Goal: Contribute content: Contribute content

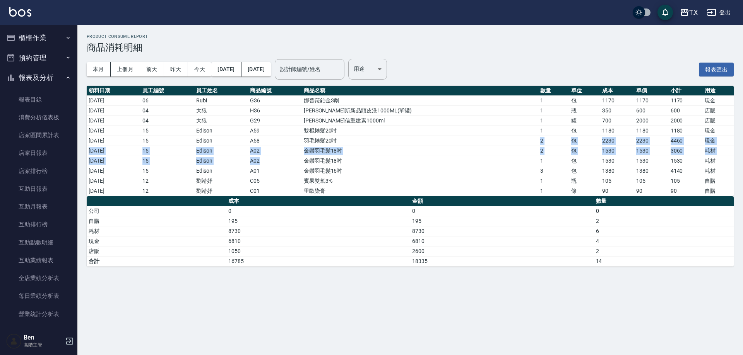
scroll to position [309, 0]
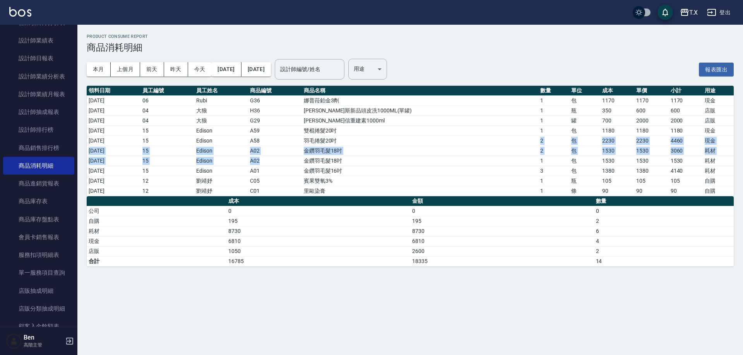
click at [683, 14] on icon "button" at bounding box center [684, 12] width 9 height 9
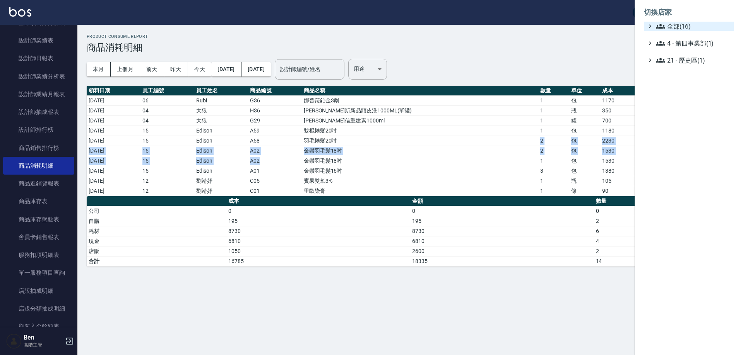
click at [696, 30] on span "全部(16)" at bounding box center [693, 26] width 75 height 9
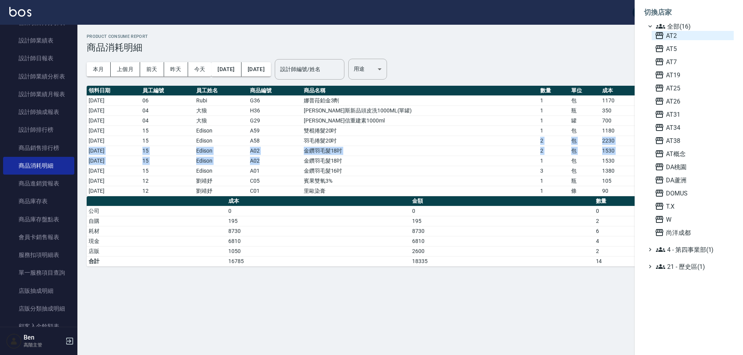
click at [688, 39] on span "AT2" at bounding box center [693, 35] width 76 height 9
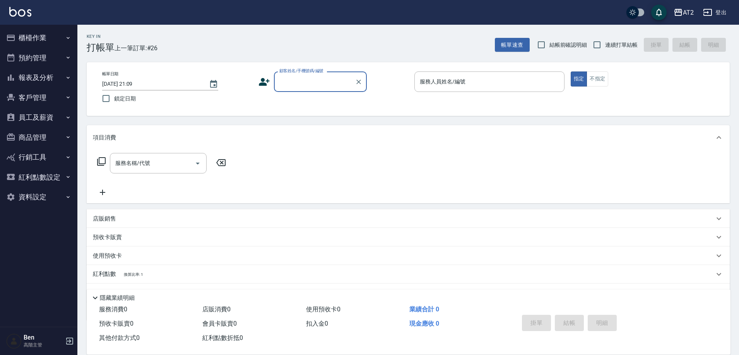
click at [40, 139] on button "商品管理" at bounding box center [38, 138] width 71 height 20
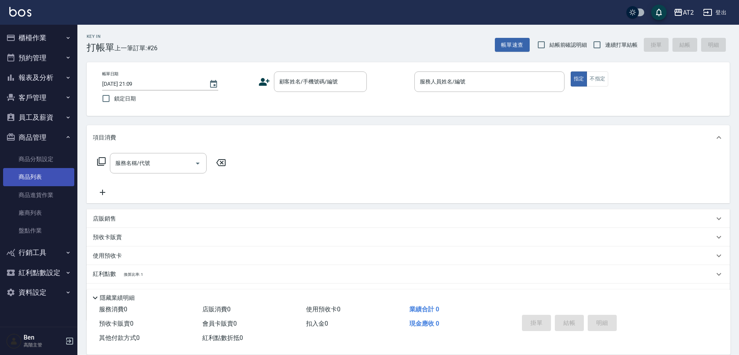
click at [31, 178] on link "商品列表" at bounding box center [38, 177] width 71 height 18
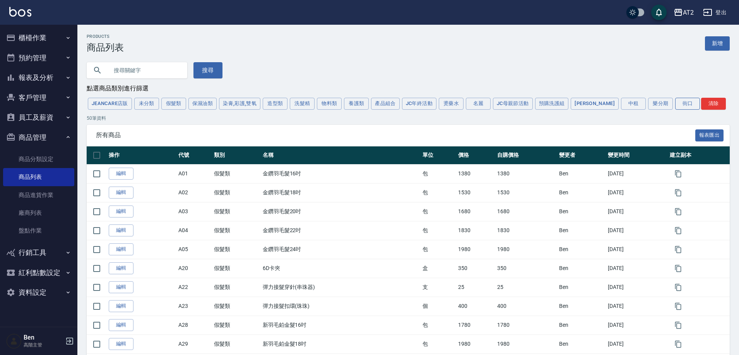
click at [675, 99] on button "街口" at bounding box center [687, 104] width 25 height 12
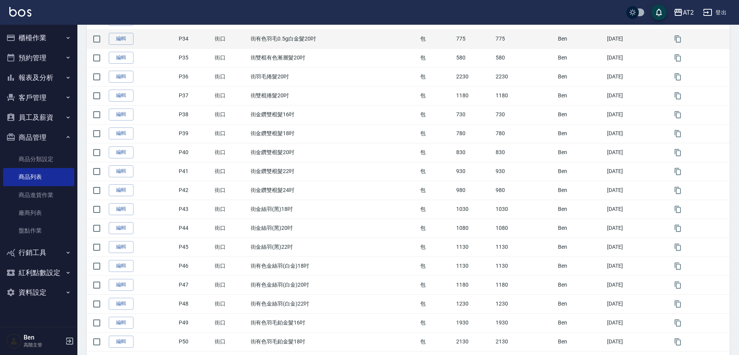
scroll to position [795, 0]
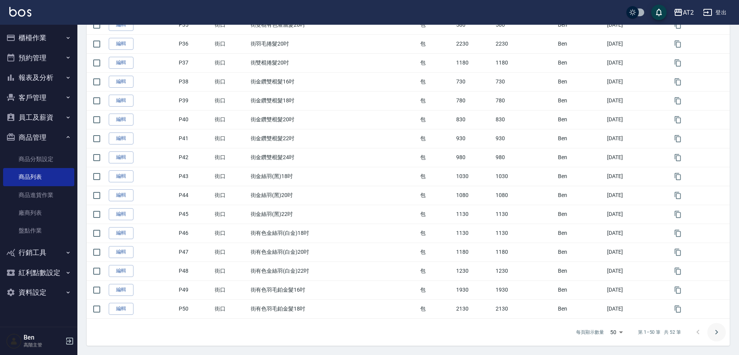
click at [718, 334] on icon "Go to next page" at bounding box center [716, 332] width 9 height 9
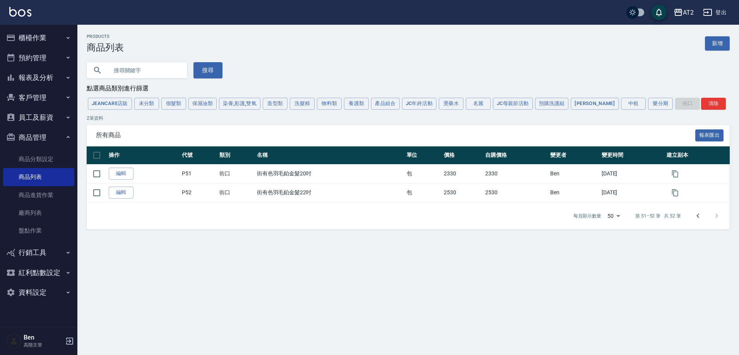
scroll to position [0, 0]
click at [175, 101] on button "假髮類" at bounding box center [173, 104] width 25 height 12
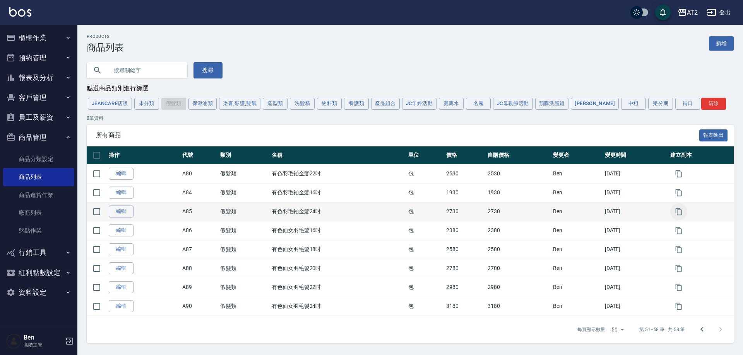
click at [682, 212] on icon "button" at bounding box center [679, 212] width 8 height 8
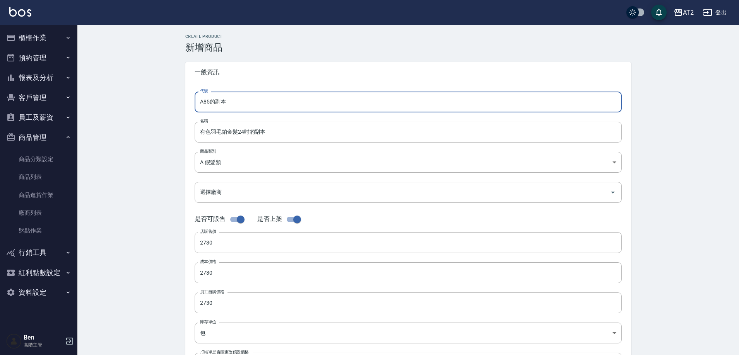
drag, startPoint x: 246, startPoint y: 101, endPoint x: 160, endPoint y: 104, distance: 85.5
click at [161, 104] on div "CREATE PRODUCT 新增商品 一般資訊 代號 A85的副本 代號 名稱 有色羽毛鉑金髮24吋的副本 名稱 商品類別 A 假髮類 8c6dd865…" at bounding box center [407, 279] width 661 height 509
type input "P53"
click at [198, 132] on input "有色羽毛鉑金髮24吋的副本" at bounding box center [408, 132] width 427 height 21
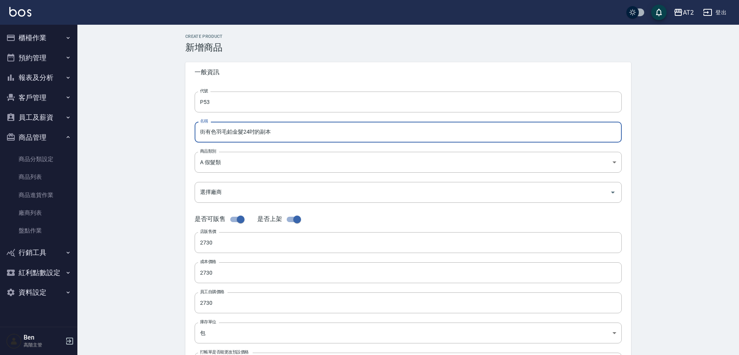
drag, startPoint x: 196, startPoint y: 133, endPoint x: 187, endPoint y: 133, distance: 8.5
click at [187, 133] on div "代號 P53 代號 名稱 街有色羽毛鉑金髮24吋的副本 名稱 商品類別 A 假髮類 8c6dd865-00fd-49ce-9c72-9b7de5dd775…" at bounding box center [408, 237] width 446 height 310
drag, startPoint x: 272, startPoint y: 133, endPoint x: 255, endPoint y: 132, distance: 17.4
click at [255, 132] on input "街有色羽毛鉑金髮24吋的副本" at bounding box center [408, 132] width 427 height 21
type input "街有色羽毛鉑金髮24吋"
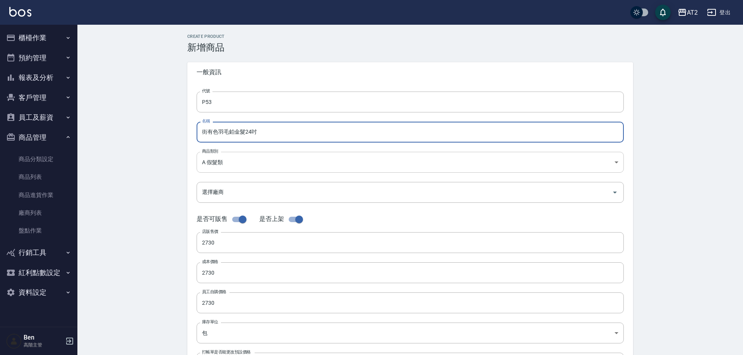
click at [231, 159] on body "AT2 登出 櫃檯作業 打帳單 帳單列表 掛單列表 座位開單 營業儀表板 現金收支登錄 高階收支登錄 材料自購登錄 每日結帳 排班表 現場電腦打卡 掃碼打卡 …" at bounding box center [371, 267] width 743 height 534
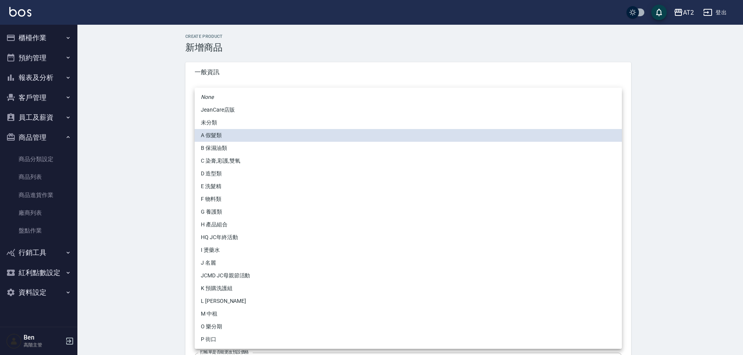
click at [213, 340] on li "P 街口" at bounding box center [408, 339] width 427 height 13
type input "5fb6b8d1-0206-49f6-b5e6-cf488b6bfcdc"
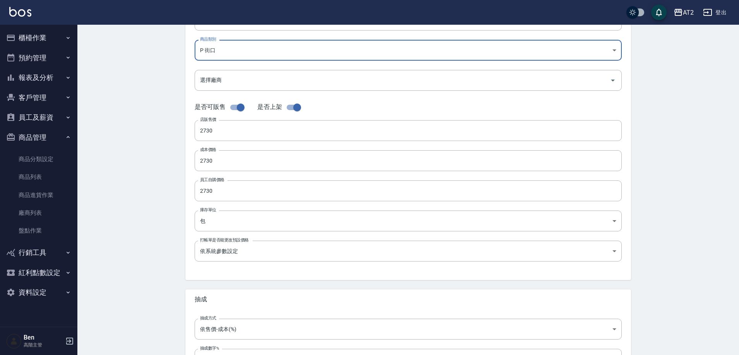
scroll to position [178, 0]
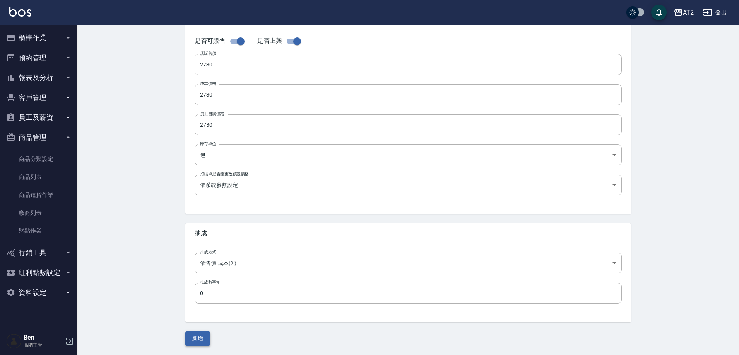
click at [201, 341] on button "新增" at bounding box center [197, 339] width 25 height 14
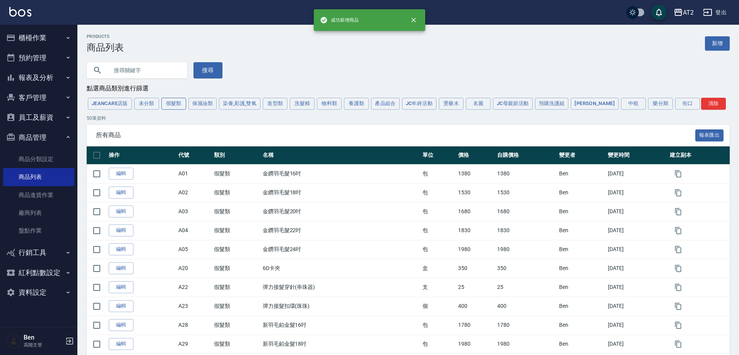
click at [172, 108] on button "假髮類" at bounding box center [173, 104] width 25 height 12
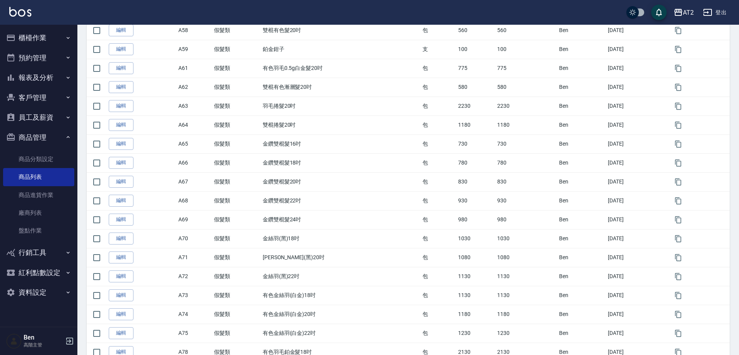
scroll to position [795, 0]
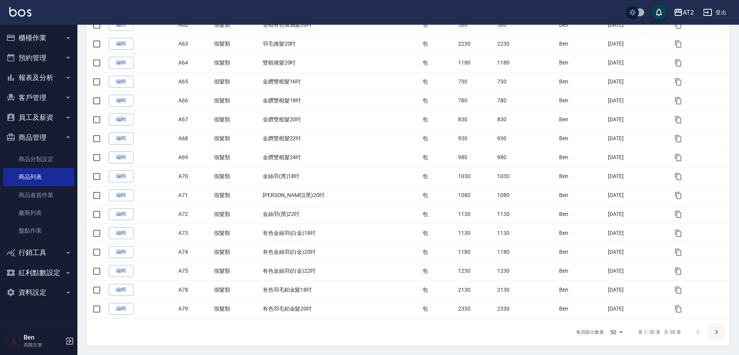
click at [708, 331] on button "Go to next page" at bounding box center [716, 332] width 19 height 19
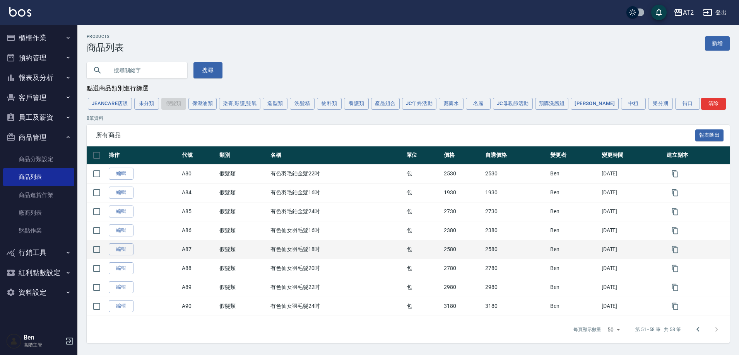
scroll to position [0, 0]
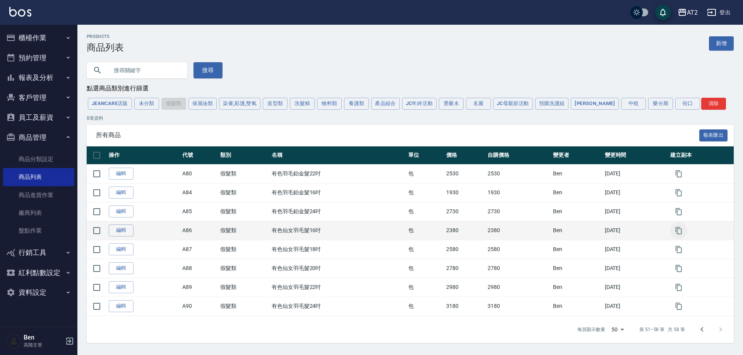
click at [678, 229] on icon "button" at bounding box center [679, 231] width 8 height 8
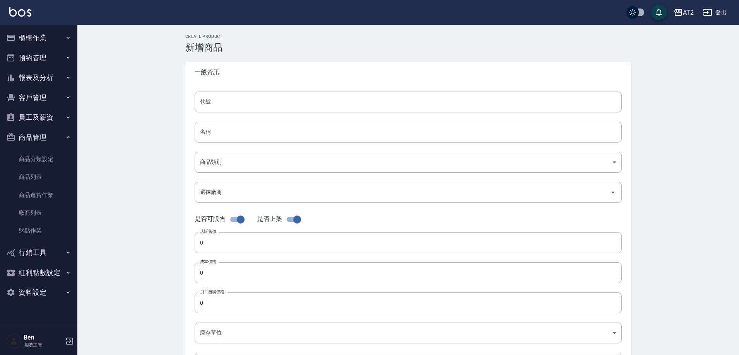
type input "A86的副本"
type input "有色仙女羽毛髮16吋的副本"
type input "8c6dd865-00fd-49ce-9c72-9b7de5dd775a"
type input "2380"
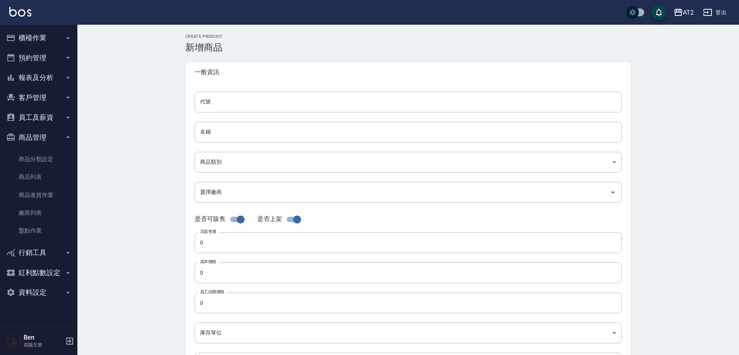
type input "2380"
type input "包"
type input "UNSET"
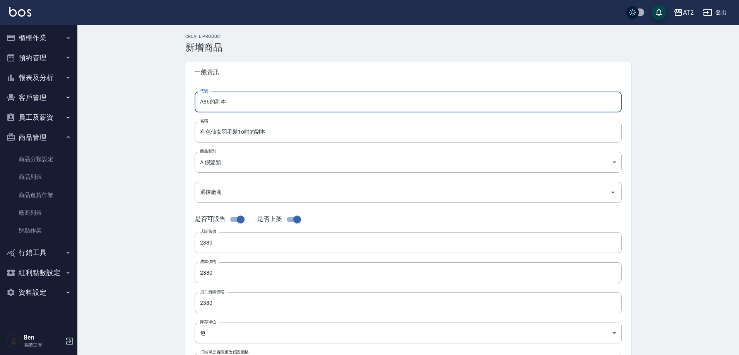
drag, startPoint x: 229, startPoint y: 103, endPoint x: 188, endPoint y: 99, distance: 41.2
click at [188, 102] on div "代號 A86的副本 代號 名稱 有色仙女羽毛髮16吋的副本 名稱 商品類別 A 假髮類 8c6dd865-00fd-49ce-9c72-9b7de5dd7…" at bounding box center [408, 237] width 446 height 310
type input "5"
type input "P54"
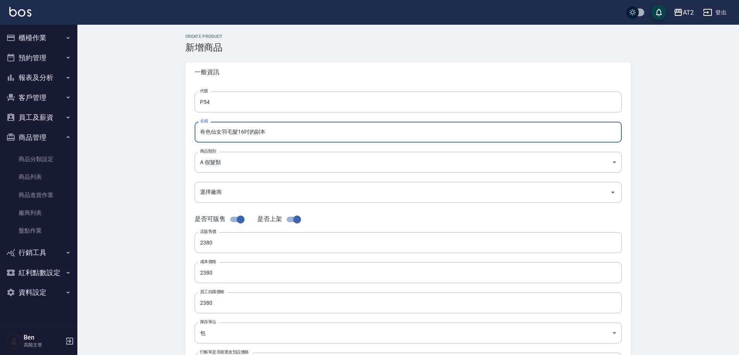
drag, startPoint x: 198, startPoint y: 125, endPoint x: 203, endPoint y: 130, distance: 6.6
click at [198, 126] on input "有色仙女羽毛髮16吋的副本" at bounding box center [408, 132] width 427 height 21
paste input "街"
drag, startPoint x: 268, startPoint y: 133, endPoint x: 258, endPoint y: 135, distance: 10.6
click at [258, 135] on input "街有色仙女羽毛髮16吋的副本" at bounding box center [408, 132] width 427 height 21
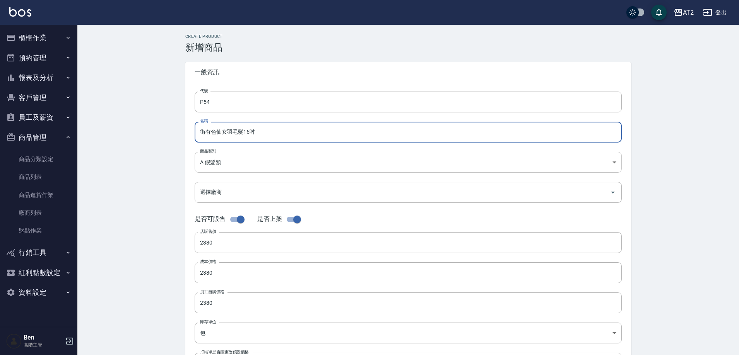
type input "街有色仙女羽毛髮16吋"
click at [224, 166] on body "AT2 登出 櫃檯作業 打帳單 帳單列表 掛單列表 座位開單 營業儀表板 現金收支登錄 高階收支登錄 材料自購登錄 每日結帳 排班表 現場電腦打卡 掃碼打卡 …" at bounding box center [369, 267] width 739 height 534
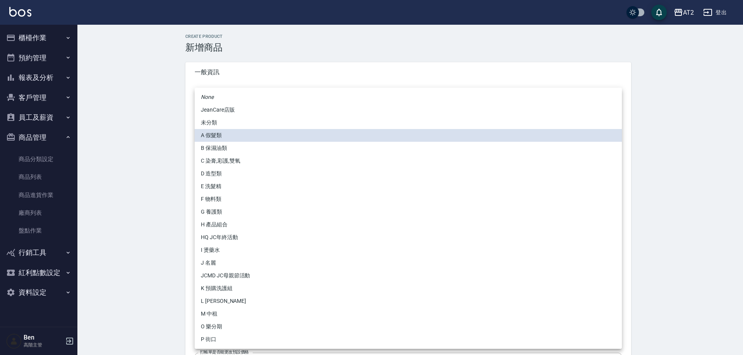
click at [220, 342] on li "P 街口" at bounding box center [408, 339] width 427 height 13
type input "5fb6b8d1-0206-49f6-b5e6-cf488b6bfcdc"
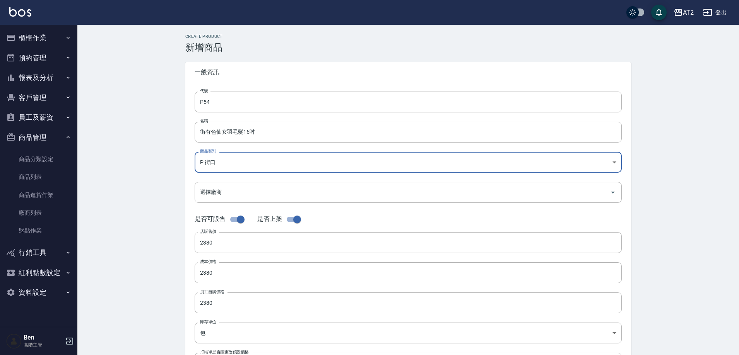
scroll to position [178, 0]
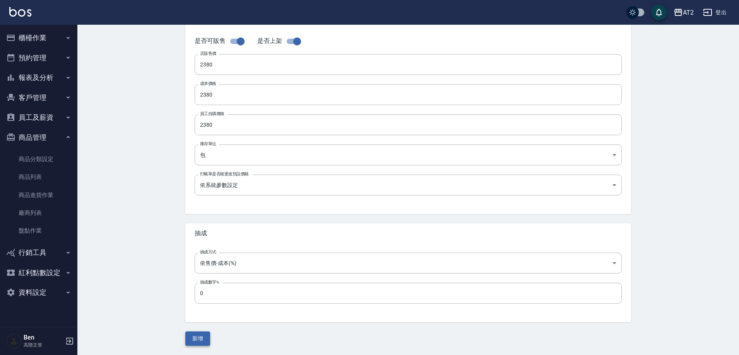
click at [197, 344] on button "新增" at bounding box center [197, 339] width 25 height 14
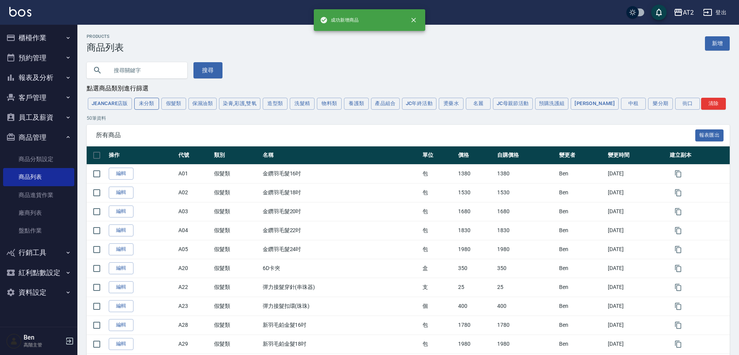
click at [149, 103] on button "未分類" at bounding box center [146, 104] width 25 height 12
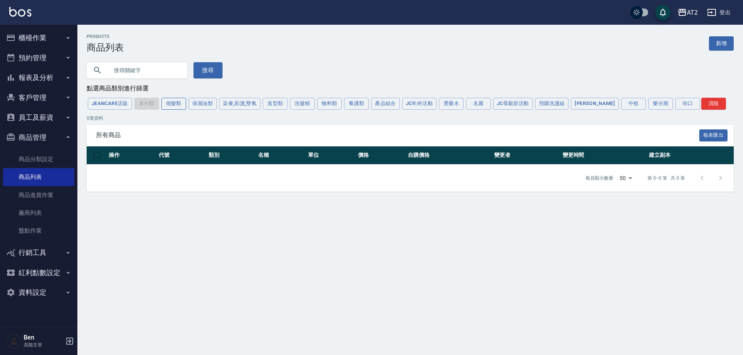
click at [174, 107] on button "假髮類" at bounding box center [173, 104] width 25 height 12
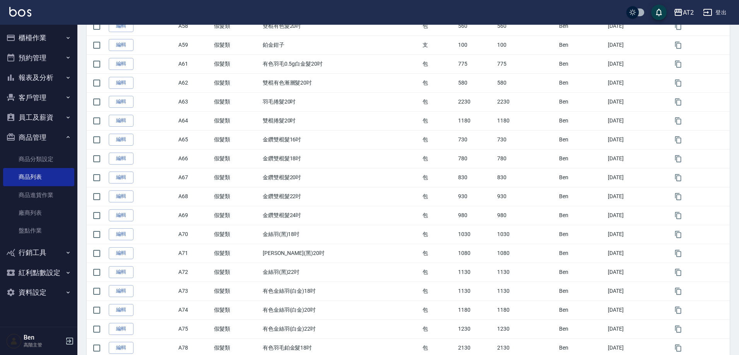
scroll to position [795, 0]
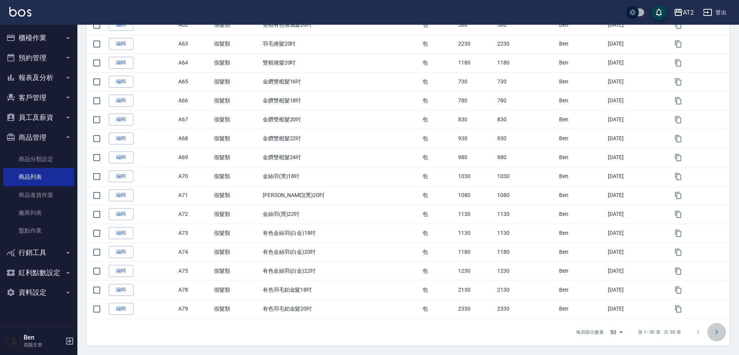
click at [716, 333] on icon "Go to next page" at bounding box center [716, 332] width 9 height 9
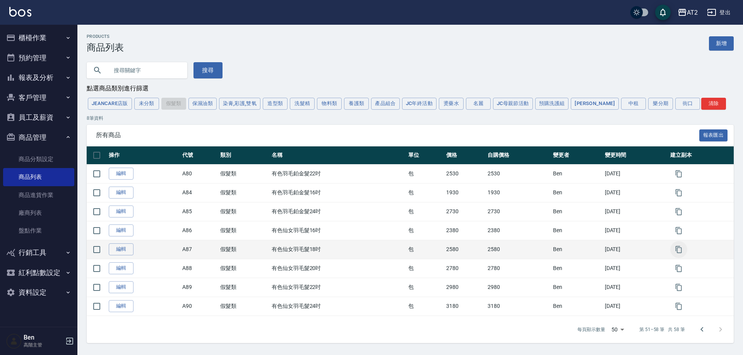
click at [679, 250] on icon "button" at bounding box center [678, 249] width 6 height 7
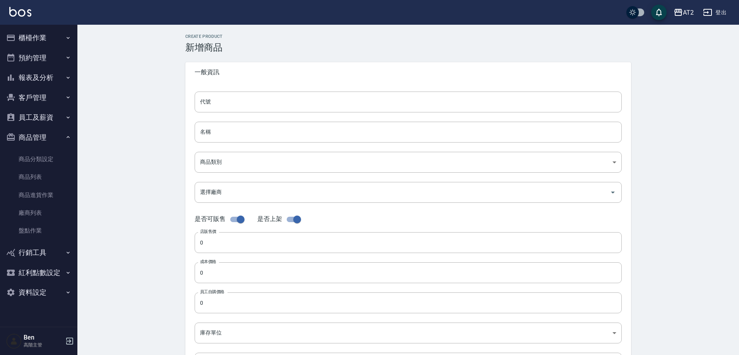
type input "A87的副本"
type input "有色仙女羽毛髮18吋的副本"
type input "8c6dd865-00fd-49ce-9c72-9b7de5dd775a"
type input "2580"
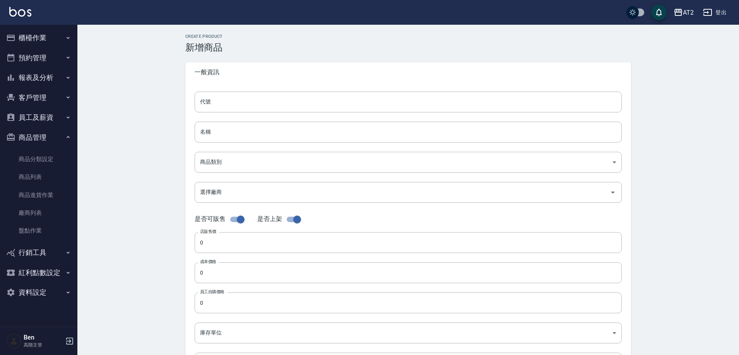
type input "2580"
type input "包"
type input "UNSET"
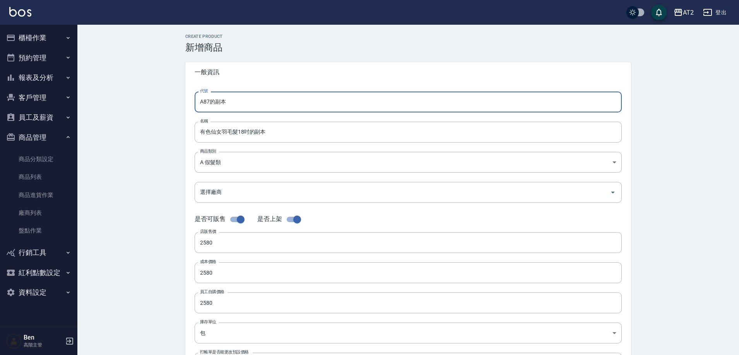
drag, startPoint x: 224, startPoint y: 104, endPoint x: 150, endPoint y: 104, distance: 74.3
click at [150, 104] on div "CREATE PRODUCT 新增商品 一般資訊 代號 A87的副本 代號 名稱 有色仙女羽毛髮18吋的副本 名稱 商品類別 A 假髮類 8c6dd865…" at bounding box center [407, 279] width 661 height 509
type input "P55"
click at [198, 130] on input "有色仙女羽毛髮18吋的副本" at bounding box center [408, 132] width 427 height 21
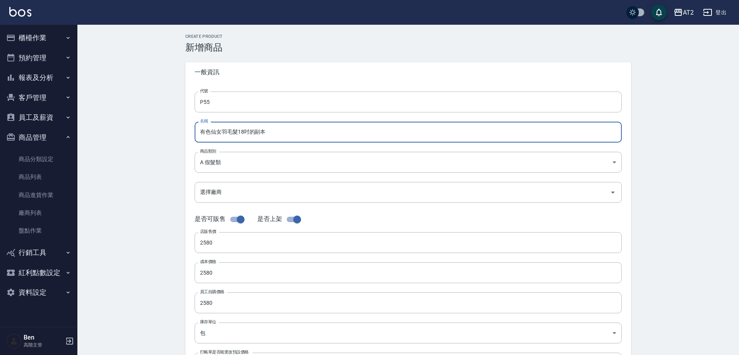
paste input "街"
drag, startPoint x: 285, startPoint y: 132, endPoint x: 263, endPoint y: 134, distance: 21.4
click at [263, 134] on input "街有色仙女羽毛髮18吋的副本" at bounding box center [408, 132] width 427 height 21
type input "街有色仙女羽毛髮18吋"
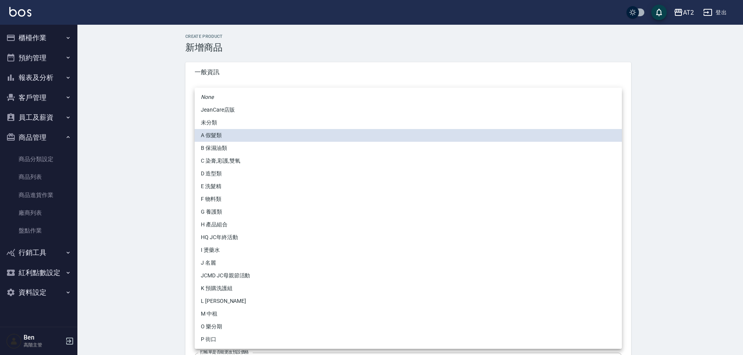
click at [239, 152] on body "AT2 登出 櫃檯作業 打帳單 帳單列表 掛單列表 座位開單 營業儀表板 現金收支登錄 高階收支登錄 材料自購登錄 每日結帳 排班表 現場電腦打卡 掃碼打卡 …" at bounding box center [371, 267] width 743 height 534
click at [222, 333] on li "O 樂分期" at bounding box center [408, 327] width 427 height 13
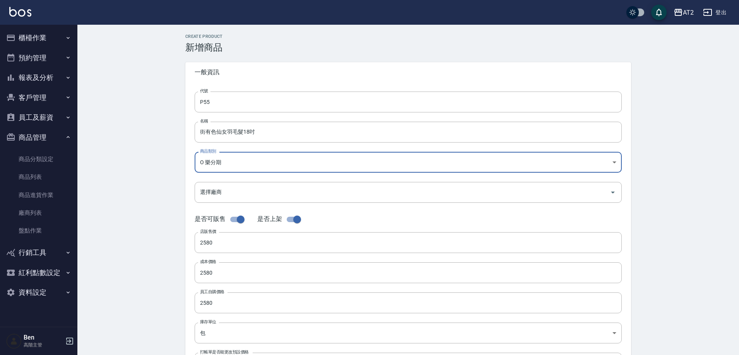
click at [239, 162] on body "AT2 登出 櫃檯作業 打帳單 帳單列表 掛單列表 座位開單 營業儀表板 現金收支登錄 高階收支登錄 材料自購登錄 每日結帳 排班表 現場電腦打卡 掃碼打卡 …" at bounding box center [369, 267] width 739 height 534
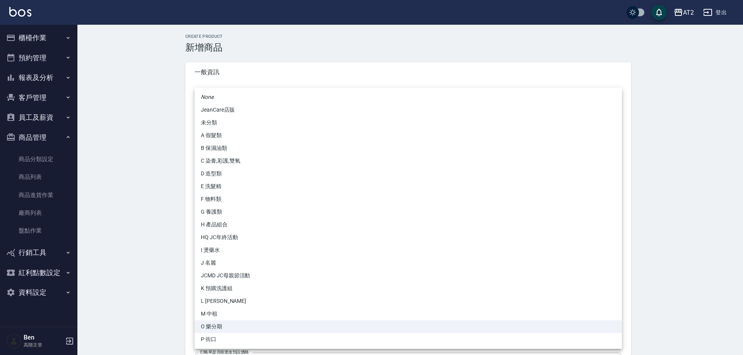
click at [219, 342] on li "P 街口" at bounding box center [408, 339] width 427 height 13
type input "5fb6b8d1-0206-49f6-b5e6-cf488b6bfcdc"
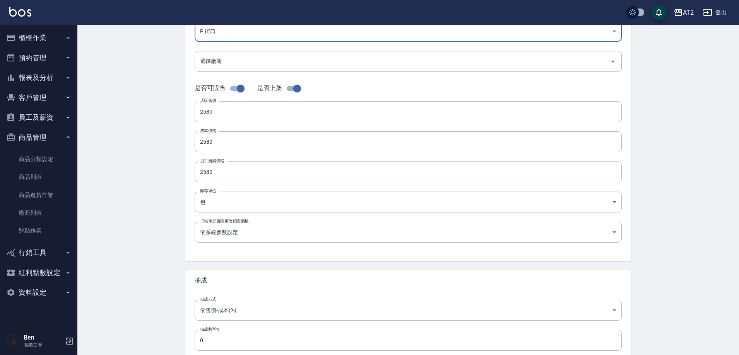
scroll to position [178, 0]
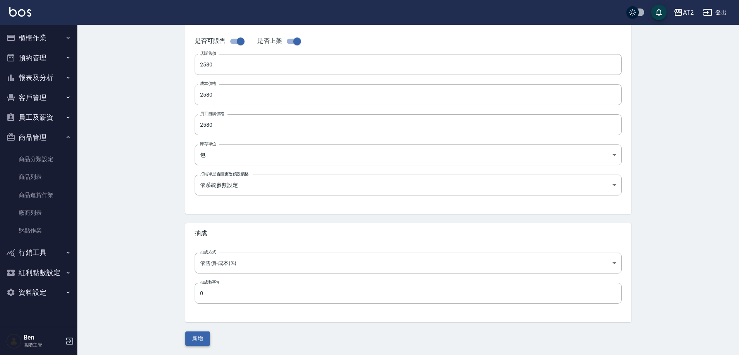
click at [201, 335] on button "新增" at bounding box center [197, 339] width 25 height 14
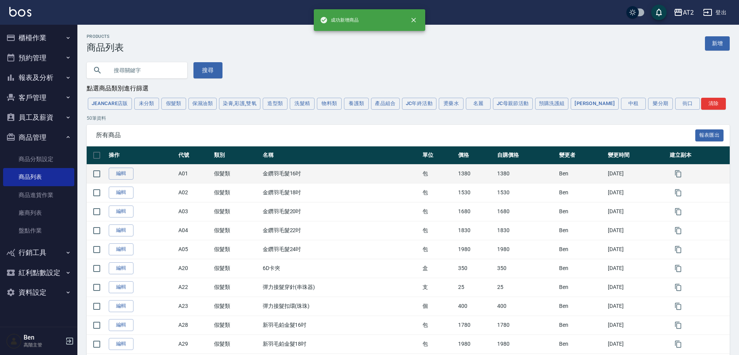
click at [173, 107] on button "假髮類" at bounding box center [173, 104] width 25 height 12
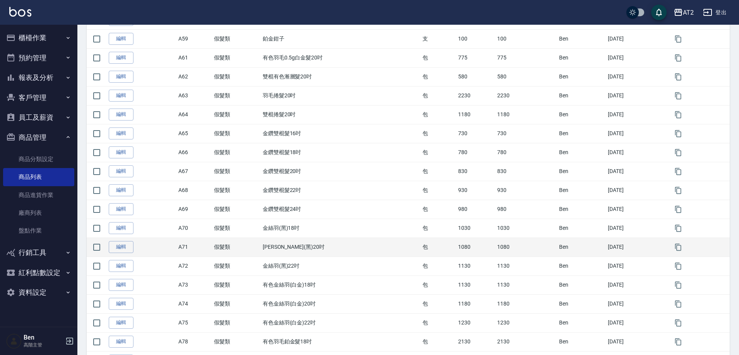
scroll to position [795, 0]
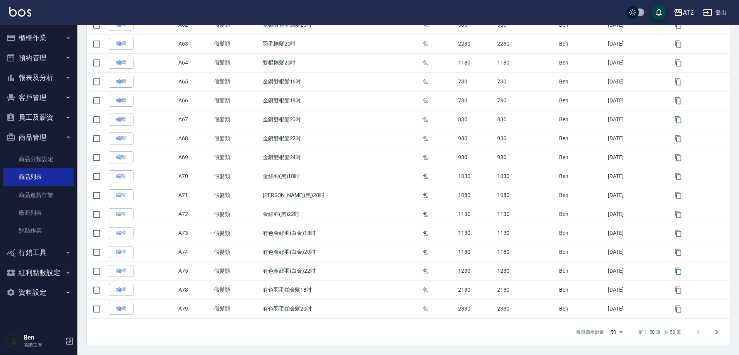
drag, startPoint x: 729, startPoint y: 329, endPoint x: 710, endPoint y: 333, distance: 19.9
click at [729, 328] on div "每頁顯示數量 50 50 第 1–50 筆 共 58 筆" at bounding box center [408, 332] width 643 height 27
click at [710, 333] on button "Go to next page" at bounding box center [716, 332] width 19 height 19
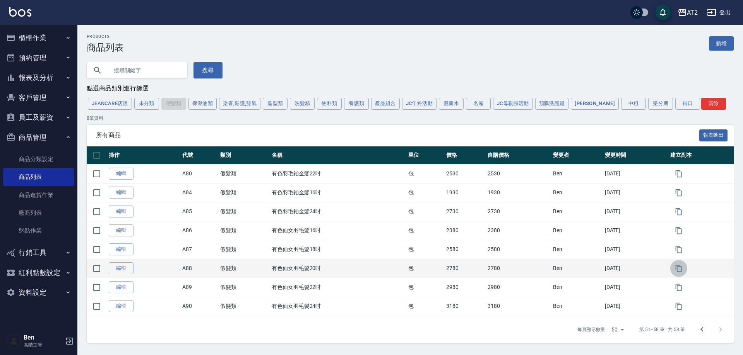
click at [681, 272] on icon "button" at bounding box center [679, 269] width 8 height 8
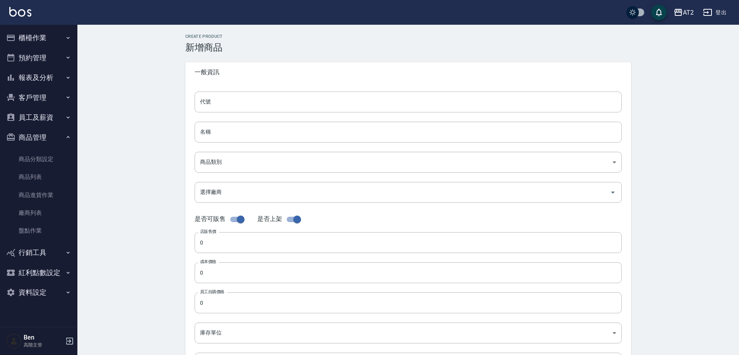
type input "A88的副本"
type input "有色仙女羽毛髮20吋的副本"
type input "8c6dd865-00fd-49ce-9c72-9b7de5dd775a"
type input "2780"
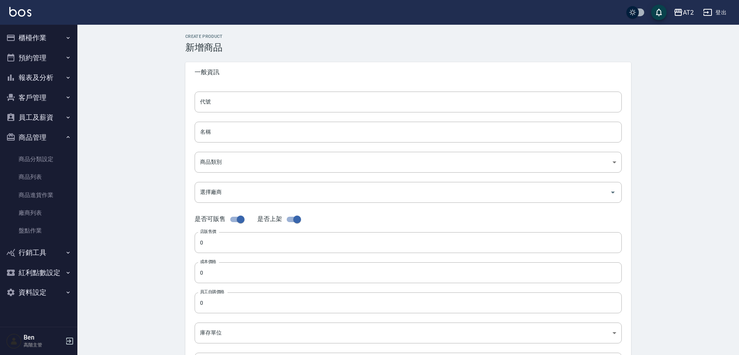
type input "2780"
type input "包"
type input "UNSET"
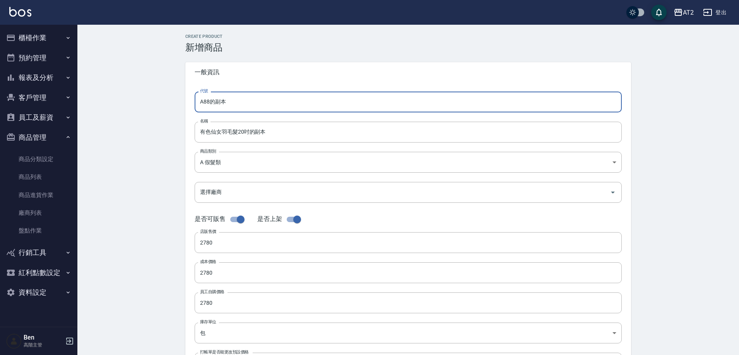
drag, startPoint x: 232, startPoint y: 101, endPoint x: 175, endPoint y: 101, distance: 57.3
click at [175, 101] on div "CREATE PRODUCT 新增商品 一般資訊 代號 A88的副本 代號 名稱 有色仙女羽毛髮20吋的副本 名稱 商品類別 A 假髮類 8c6dd865…" at bounding box center [407, 279] width 661 height 509
type input "P56"
click at [197, 128] on input "有色仙女羽毛髮20吋的副本" at bounding box center [408, 132] width 427 height 21
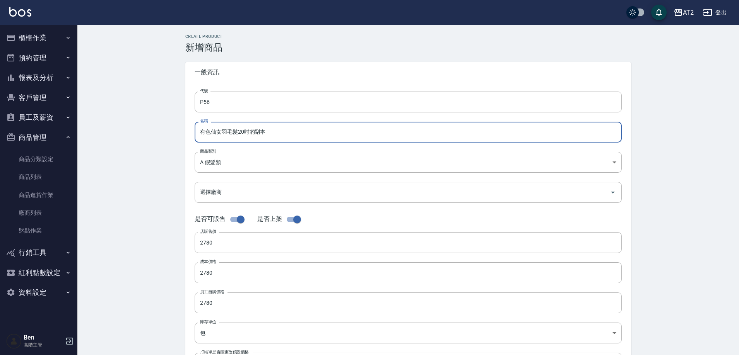
paste input "街"
drag, startPoint x: 289, startPoint y: 132, endPoint x: 260, endPoint y: 132, distance: 29.0
click at [260, 132] on input "街有色仙女羽毛髮20吋的副本" at bounding box center [408, 132] width 427 height 21
type input "街有色仙女羽毛髮20吋"
click at [247, 159] on body "AT2 登出 櫃檯作業 打帳單 帳單列表 掛單列表 座位開單 營業儀表板 現金收支登錄 高階收支登錄 材料自購登錄 每日結帳 排班表 現場電腦打卡 掃碼打卡 …" at bounding box center [369, 267] width 739 height 534
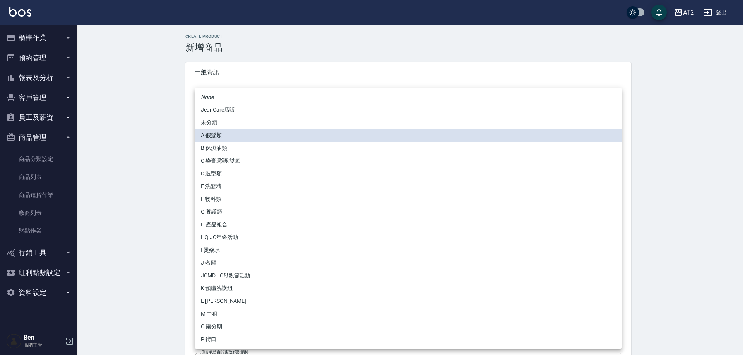
click at [217, 344] on li "P 街口" at bounding box center [408, 339] width 427 height 13
type input "5fb6b8d1-0206-49f6-b5e6-cf488b6bfcdc"
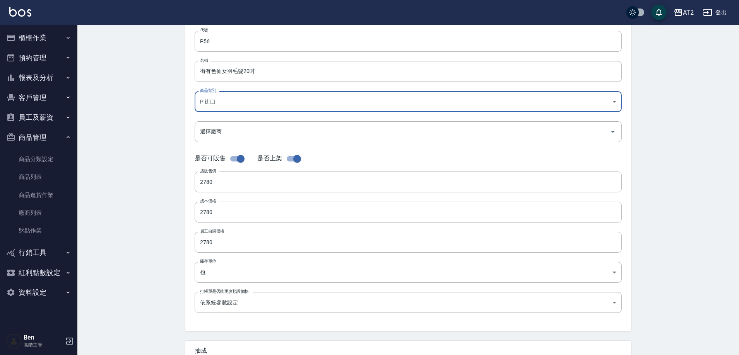
scroll to position [178, 0]
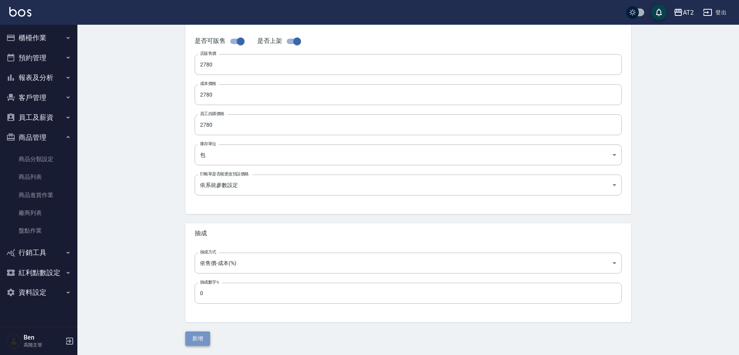
click at [200, 340] on button "新增" at bounding box center [197, 339] width 25 height 14
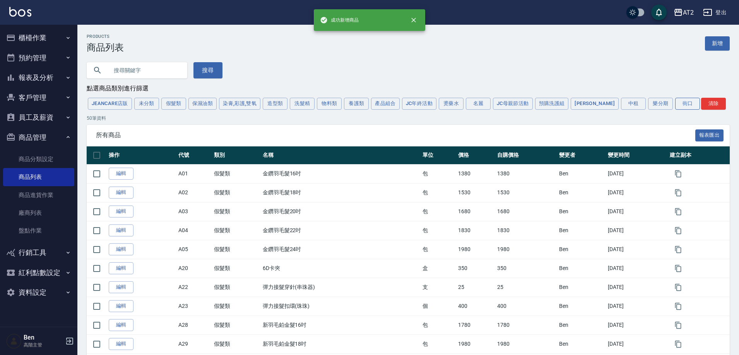
click at [675, 100] on button "街口" at bounding box center [687, 104] width 25 height 12
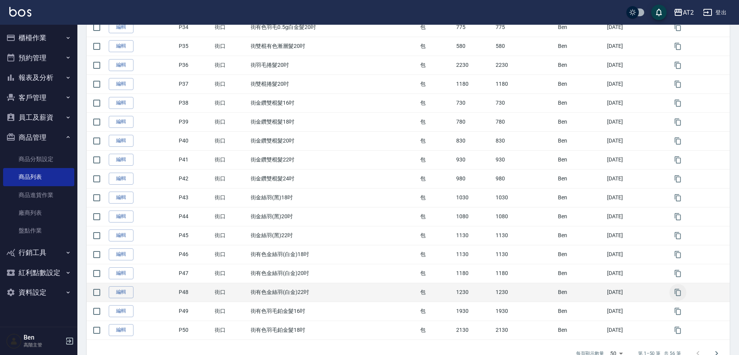
scroll to position [795, 0]
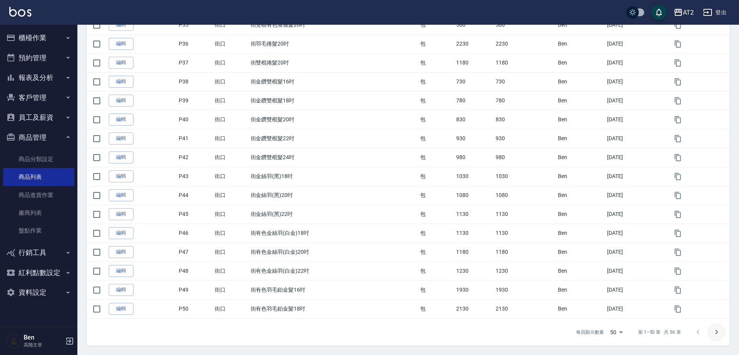
click at [718, 337] on icon "Go to next page" at bounding box center [716, 332] width 9 height 9
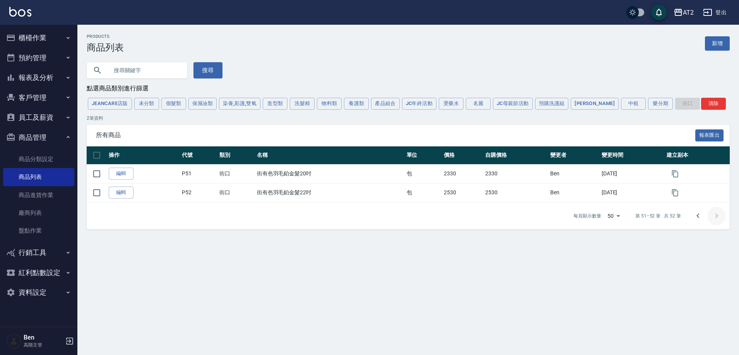
scroll to position [0, 0]
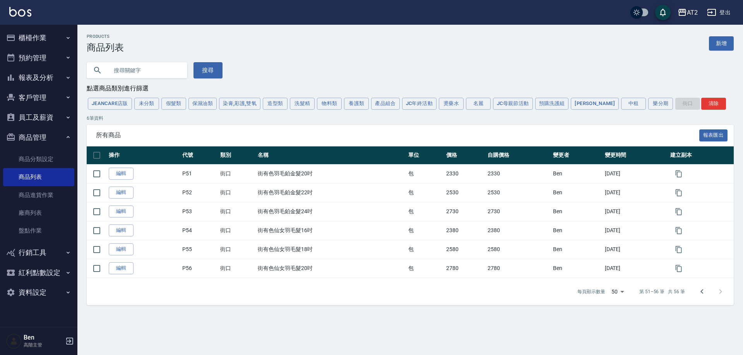
click at [179, 98] on div "JeanCare店販 未分類 假髮類 保濕油類 染膏,彩護,雙氧 造型類 洗髮精 物料類 養護類 產品組合 JC年終活動 燙藥水 名麗 JC母親節活動 預購洗…" at bounding box center [410, 104] width 647 height 14
click at [178, 105] on button "假髮類" at bounding box center [173, 104] width 25 height 12
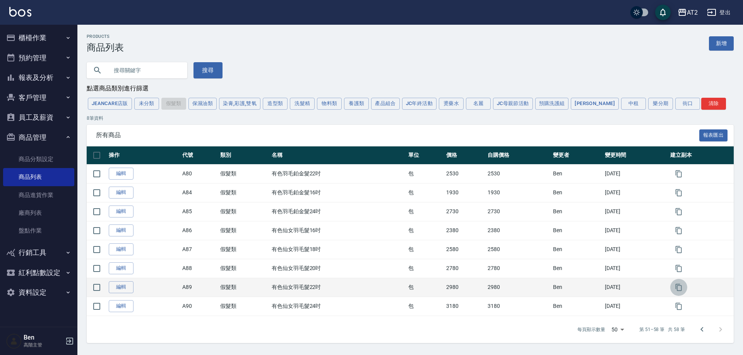
click at [680, 287] on icon "button" at bounding box center [678, 287] width 6 height 7
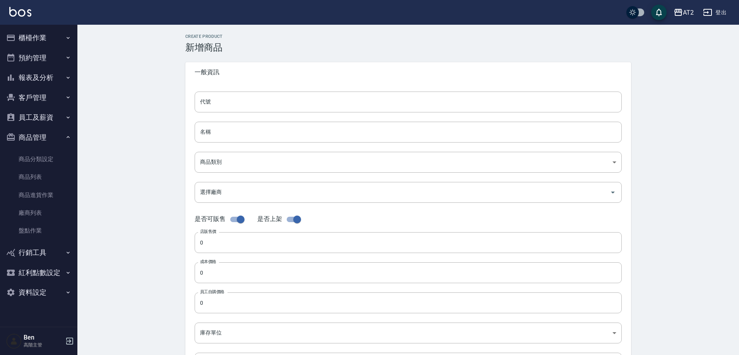
type input "A89的副本"
type input "有色仙女羽毛髮22吋的副本"
type input "8c6dd865-00fd-49ce-9c72-9b7de5dd775a"
type input "2980"
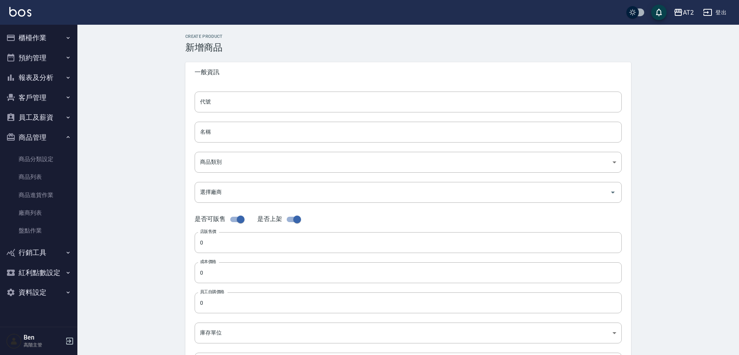
type input "2980"
type input "包"
type input "UNSET"
drag, startPoint x: 246, startPoint y: 103, endPoint x: 169, endPoint y: 97, distance: 76.8
click at [169, 97] on div "CREATE PRODUCT 新增商品 一般資訊 代號 A89的副本 代號 名稱 有色仙女羽毛髮22吋的副本 名稱 商品類別 A 假髮類 8c6dd865…" at bounding box center [407, 279] width 661 height 509
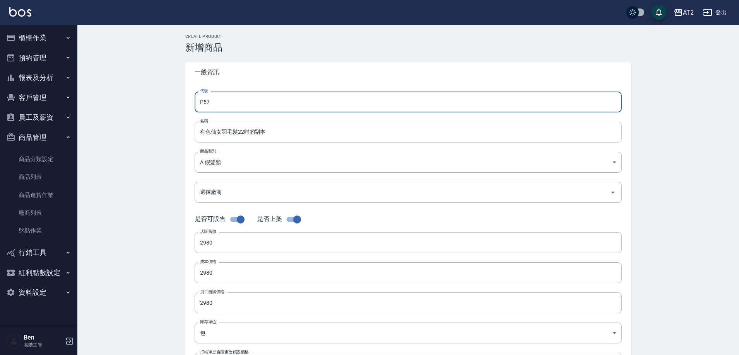
type input "P57"
click at [198, 131] on input "有色仙女羽毛髮22吋的副本" at bounding box center [408, 132] width 427 height 21
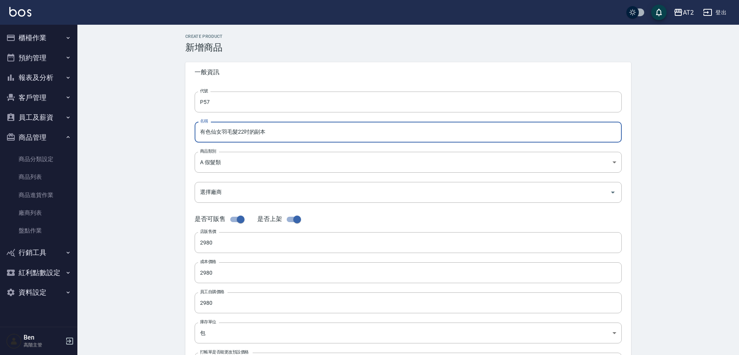
paste input "街"
drag, startPoint x: 259, startPoint y: 131, endPoint x: 255, endPoint y: 131, distance: 4.6
click at [255, 131] on input "街有色仙女羽毛髮22吋的副本" at bounding box center [408, 132] width 427 height 21
type input "街有色仙女羽毛髮22吋"
click at [232, 164] on body "AT2 登出 櫃檯作業 打帳單 帳單列表 掛單列表 座位開單 營業儀表板 現金收支登錄 高階收支登錄 材料自購登錄 每日結帳 排班表 現場電腦打卡 掃碼打卡 …" at bounding box center [369, 267] width 739 height 534
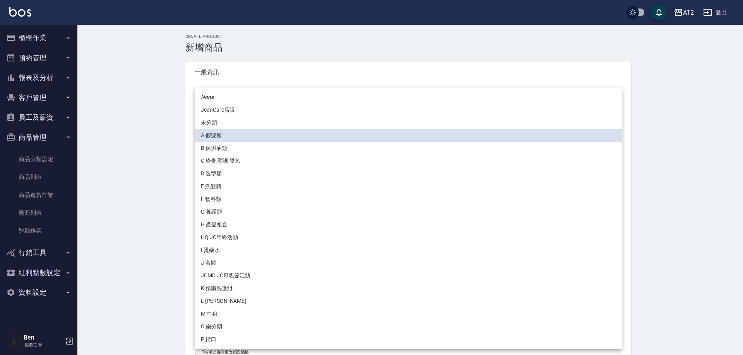
click at [230, 340] on li "P 街口" at bounding box center [408, 339] width 427 height 13
type input "5fb6b8d1-0206-49f6-b5e6-cf488b6bfcdc"
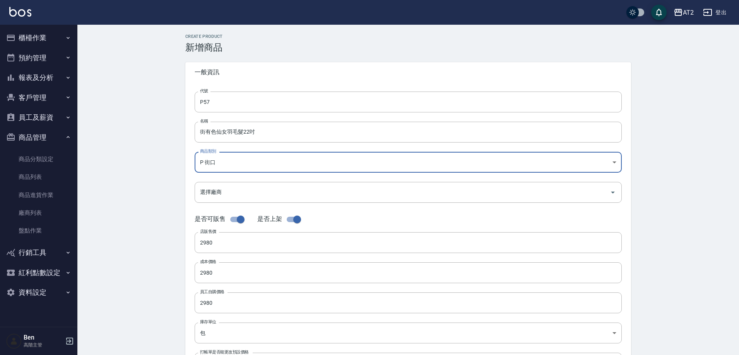
scroll to position [178, 0]
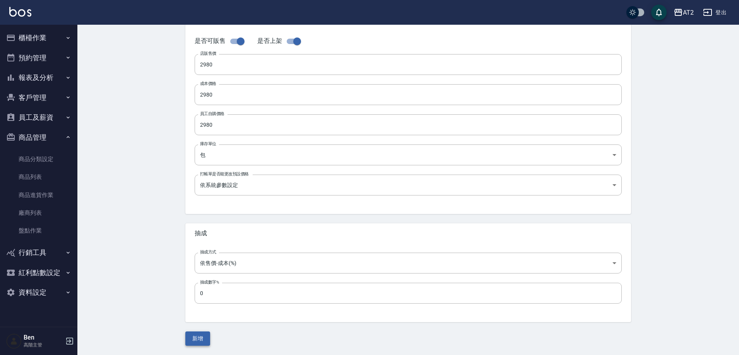
click at [198, 342] on button "新增" at bounding box center [197, 339] width 25 height 14
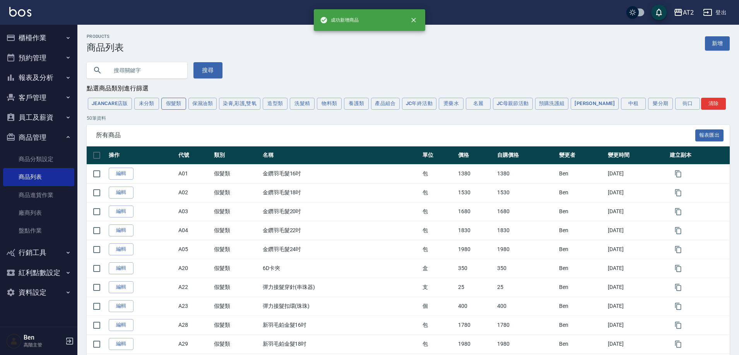
click at [174, 104] on button "假髮類" at bounding box center [173, 104] width 25 height 12
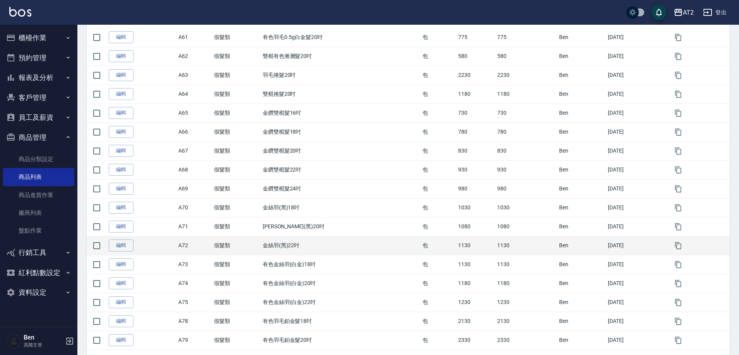
scroll to position [795, 0]
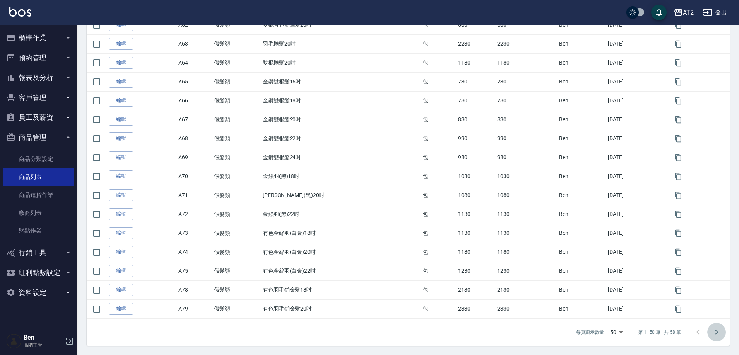
click at [717, 337] on icon "Go to next page" at bounding box center [716, 332] width 9 height 9
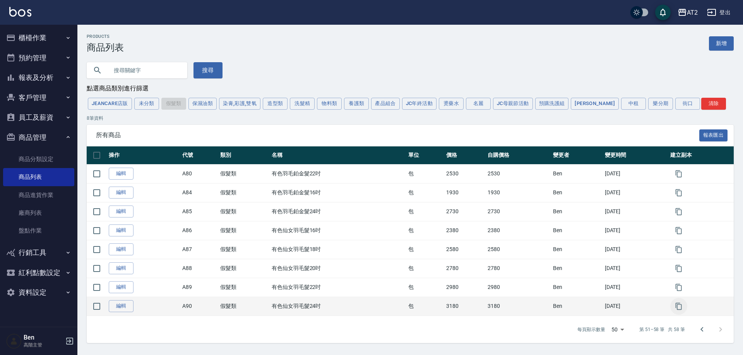
click at [680, 312] on button "button" at bounding box center [678, 306] width 17 height 17
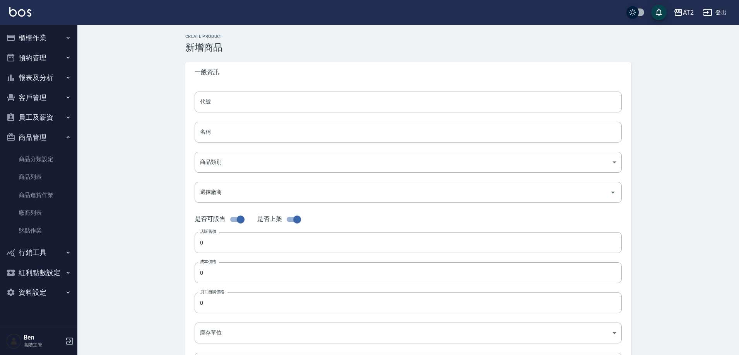
type input "A90的副本"
type input "有色仙女羽毛髮24吋的副本"
type input "8c6dd865-00fd-49ce-9c72-9b7de5dd775a"
type input "3180"
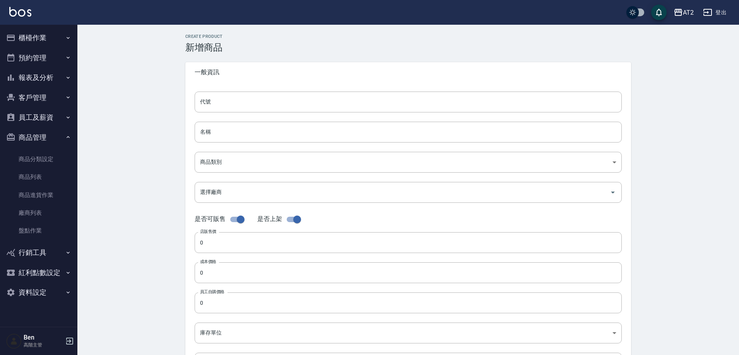
type input "3180"
type input "包"
type input "UNSET"
drag, startPoint x: 236, startPoint y: 101, endPoint x: 152, endPoint y: 97, distance: 84.1
click at [153, 97] on div "CREATE PRODUCT 新增商品 一般資訊 代號 A90的副本 代號 名稱 有色仙女羽毛髮24吋的副本 名稱 商品類別 A 假髮類 8c6dd865…" at bounding box center [407, 279] width 661 height 509
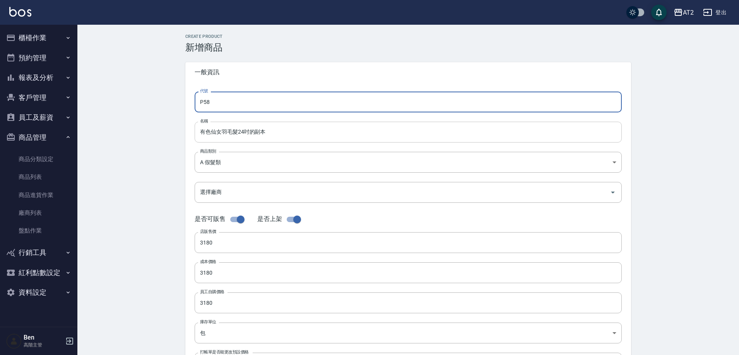
type input "P58"
click at [197, 131] on input "有色仙女羽毛髮24吋的副本" at bounding box center [408, 132] width 427 height 21
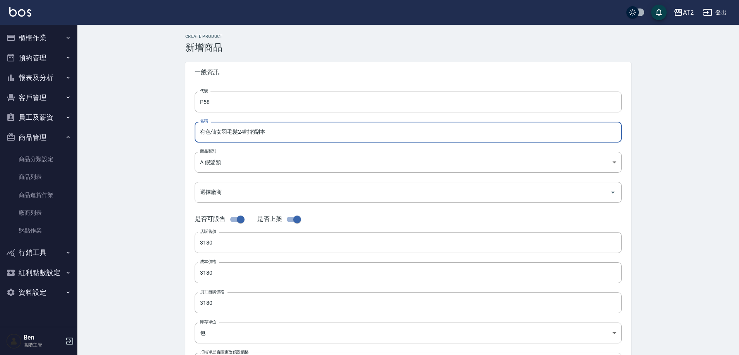
paste input "街"
drag, startPoint x: 271, startPoint y: 133, endPoint x: 260, endPoint y: 132, distance: 11.2
click at [260, 132] on input "街有色仙女羽毛髮24吋的副本" at bounding box center [408, 132] width 427 height 21
type input "街有色仙女羽毛髮24吋"
click at [280, 164] on body "AT2 登出 櫃檯作業 打帳單 帳單列表 掛單列表 座位開單 營業儀表板 現金收支登錄 高階收支登錄 材料自購登錄 每日結帳 排班表 現場電腦打卡 掃碼打卡 …" at bounding box center [369, 267] width 739 height 534
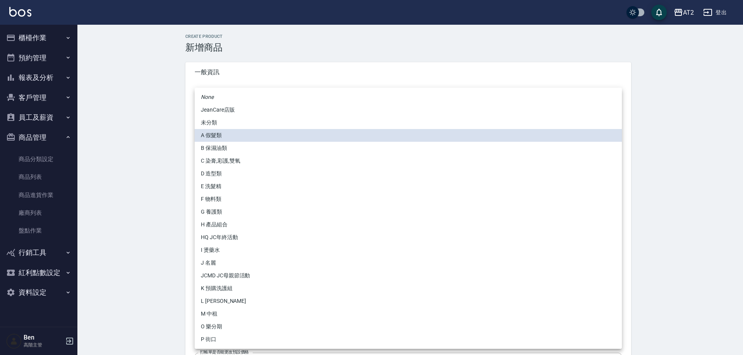
click at [238, 345] on li "P 街口" at bounding box center [408, 339] width 427 height 13
type input "5fb6b8d1-0206-49f6-b5e6-cf488b6bfcdc"
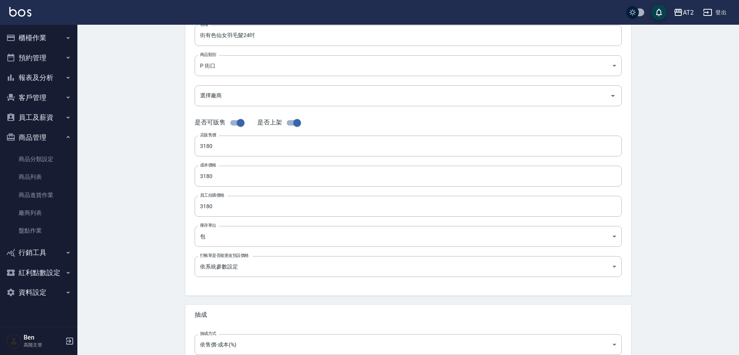
scroll to position [178, 0]
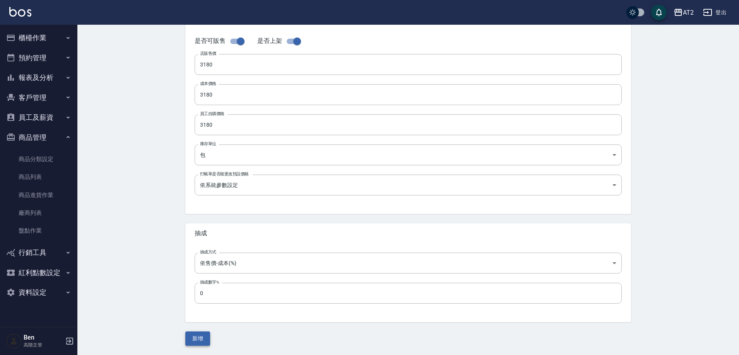
click at [190, 336] on button "新增" at bounding box center [197, 339] width 25 height 14
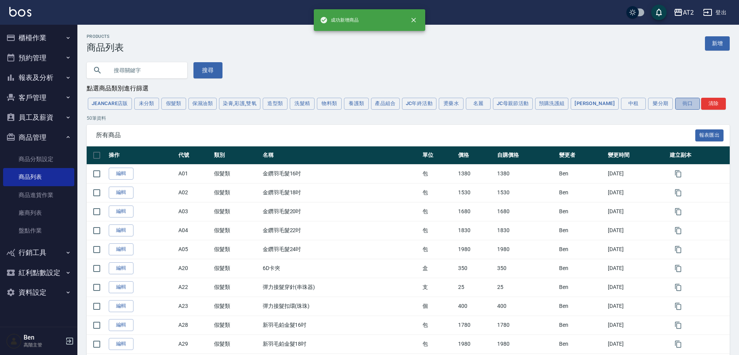
click at [675, 108] on button "街口" at bounding box center [687, 104] width 25 height 12
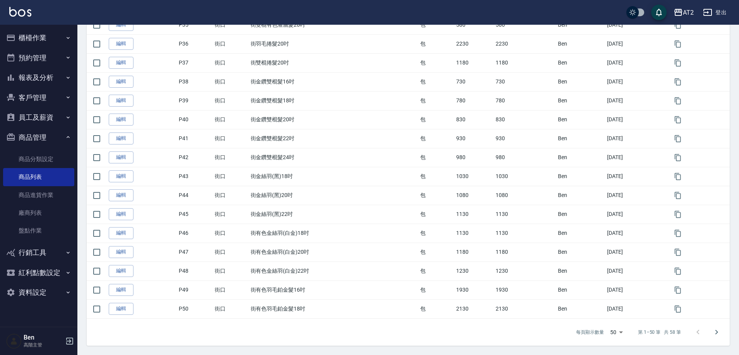
scroll to position [795, 0]
click at [717, 328] on icon "Go to next page" at bounding box center [716, 332] width 9 height 9
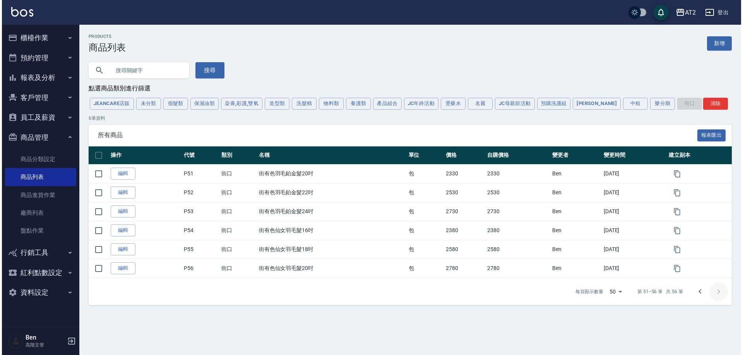
scroll to position [0, 0]
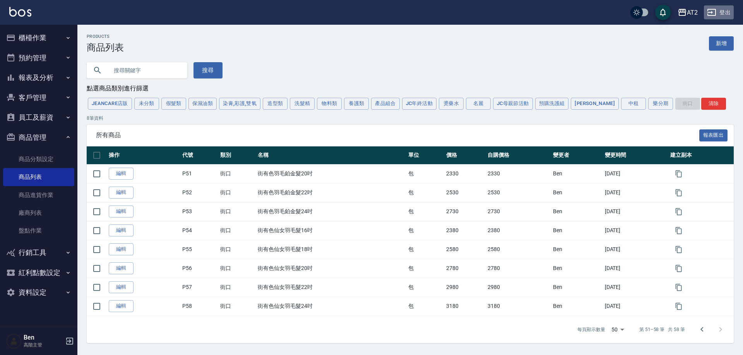
click at [732, 13] on button "登出" at bounding box center [719, 12] width 30 height 14
